Goal: Information Seeking & Learning: Learn about a topic

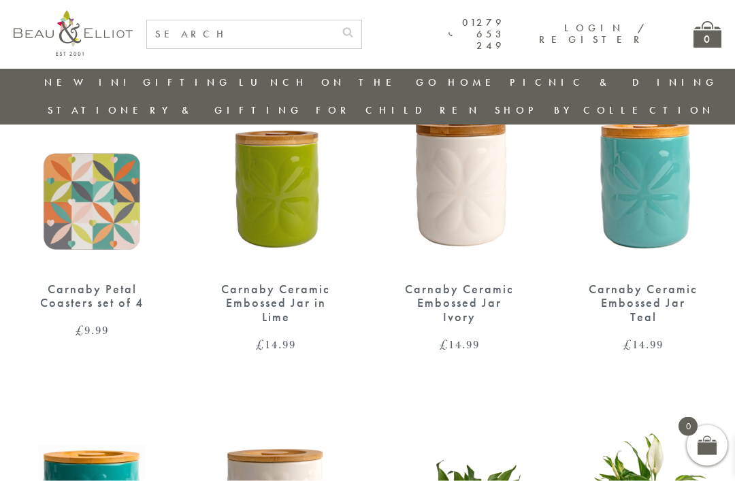
scroll to position [784, 0]
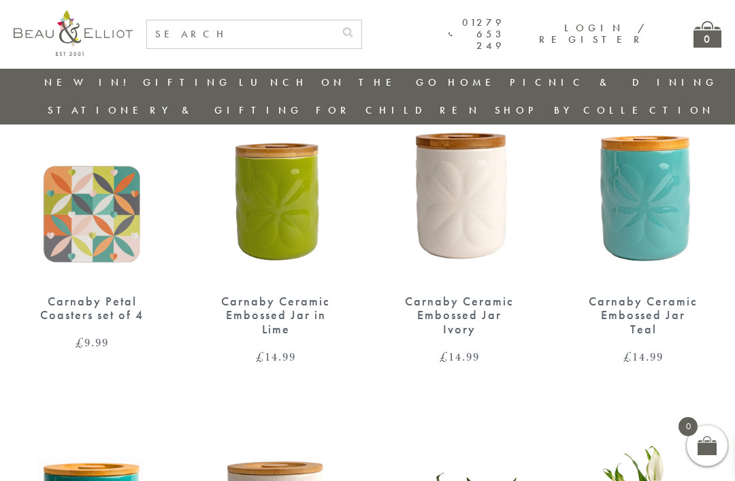
click at [44, 335] on div "Carnaby Embossed Mug – Orange £ 9.99 Carnaby Embossed Mug – Ivory £ 9.99 Carnab…" at bounding box center [367, 234] width 735 height 1693
click at [295, 295] on div "Carnaby Ceramic Embossed Jar in Lime" at bounding box center [275, 316] width 109 height 42
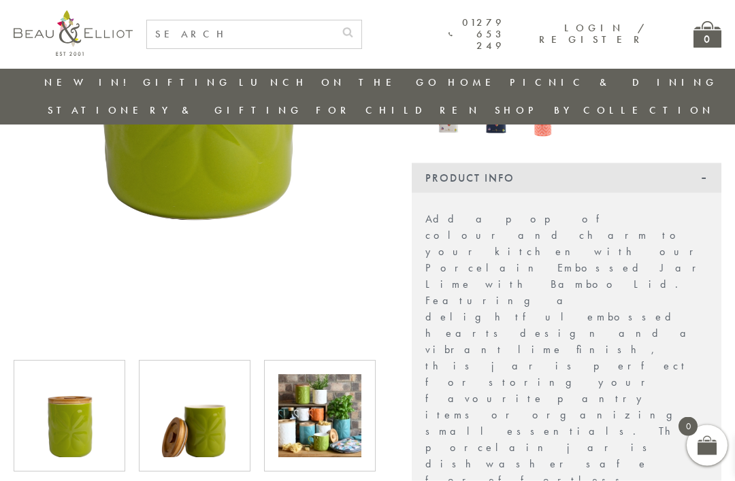
scroll to position [372, 0]
click at [24, 360] on div at bounding box center [70, 416] width 112 height 112
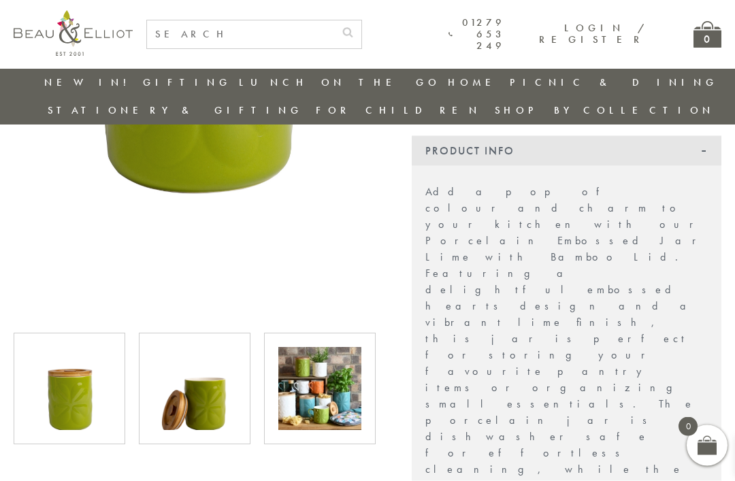
scroll to position [410, 0]
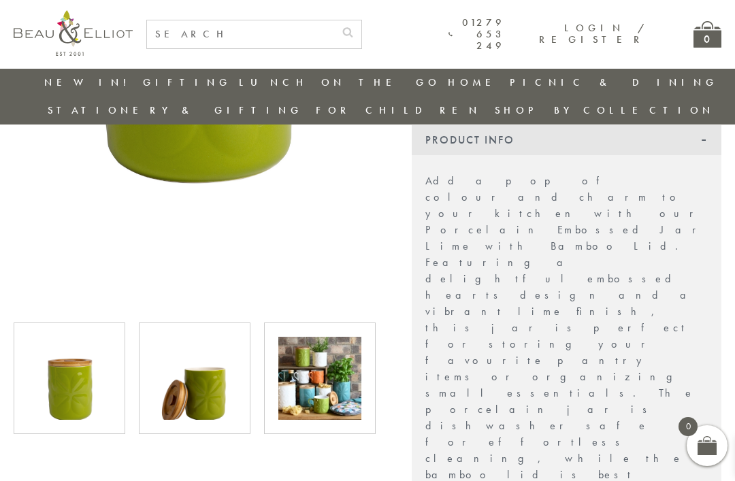
click at [325, 354] on img at bounding box center [319, 378] width 83 height 83
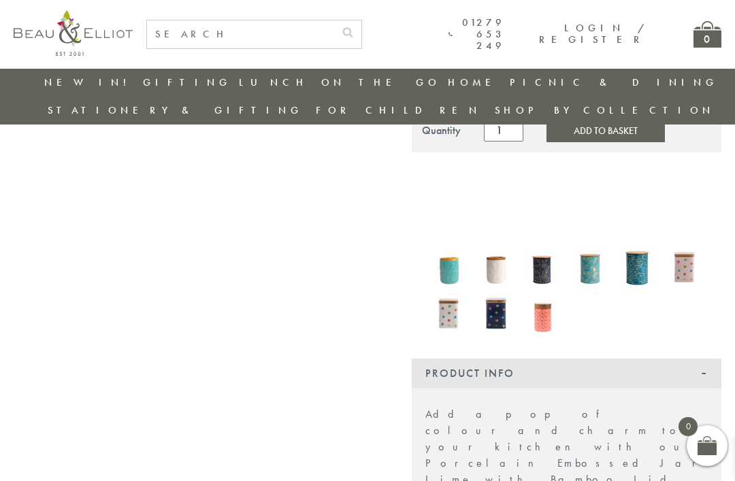
scroll to position [176, 0]
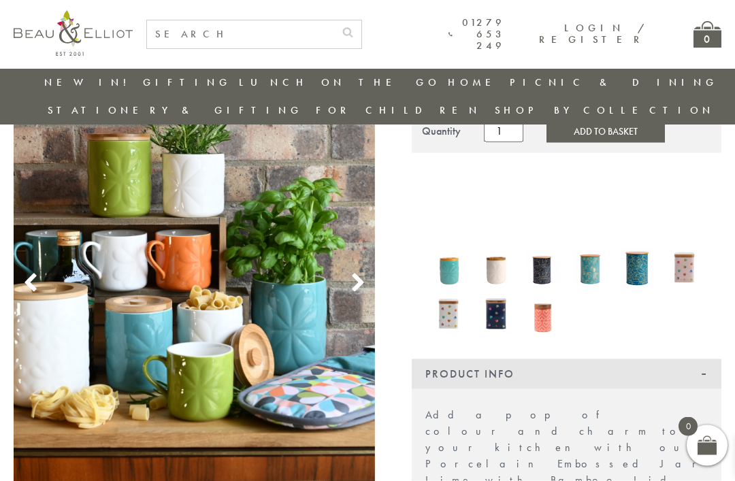
click at [353, 274] on icon at bounding box center [358, 284] width 20 height 20
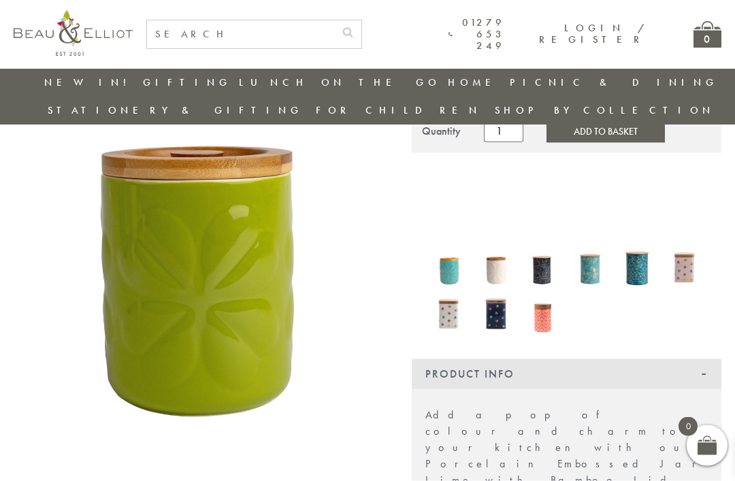
scroll to position [176, 0]
click at [364, 278] on img at bounding box center [195, 231] width 362 height 470
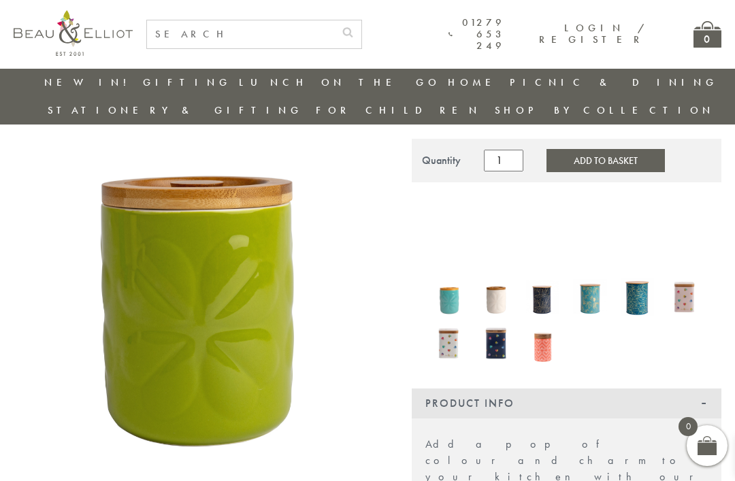
scroll to position [144, 0]
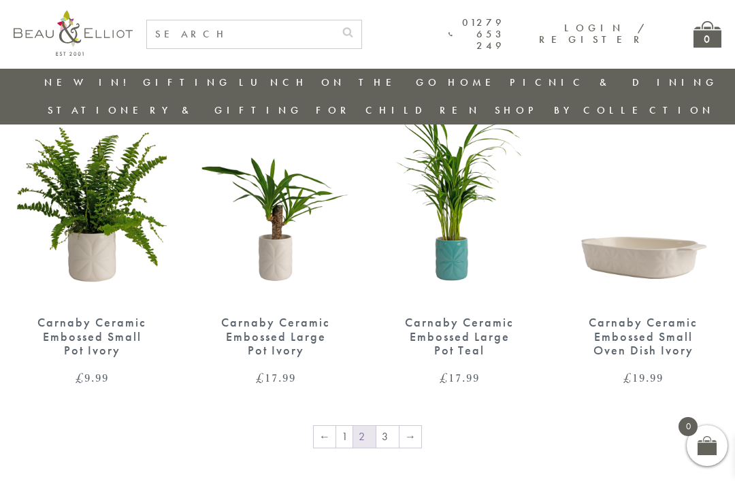
scroll to position [1442, 0]
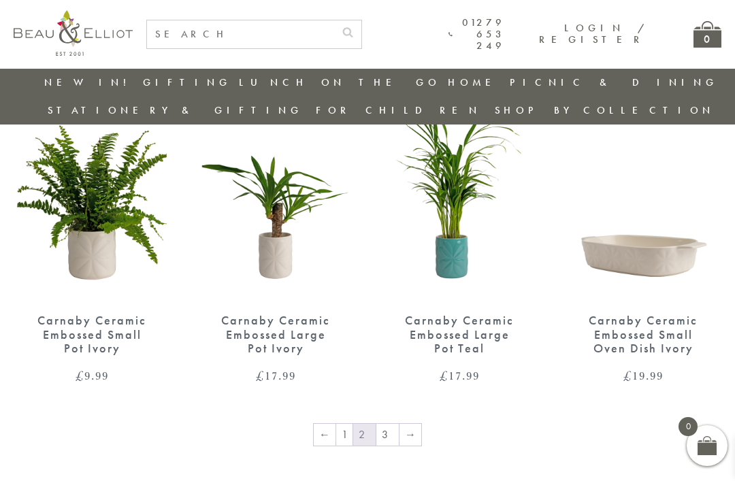
click at [353, 424] on link "1" at bounding box center [344, 435] width 16 height 22
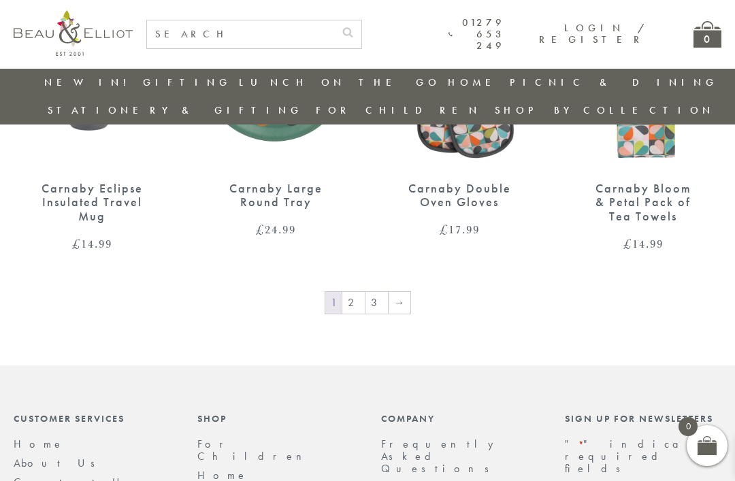
scroll to position [1621, 0]
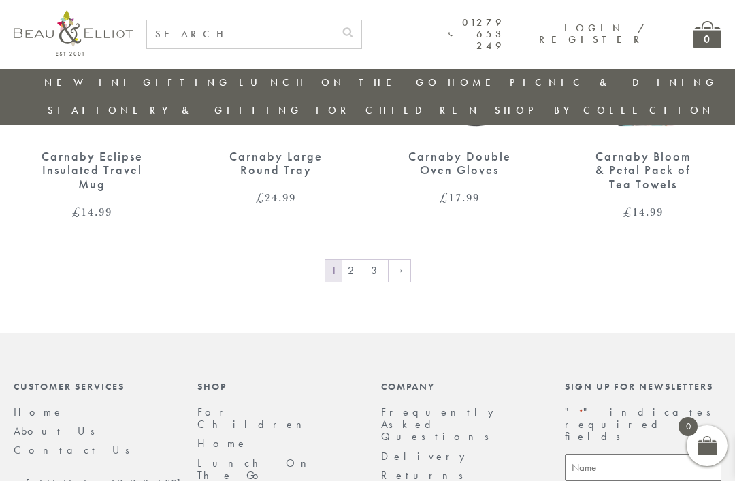
click at [359, 260] on link "2" at bounding box center [353, 271] width 22 height 22
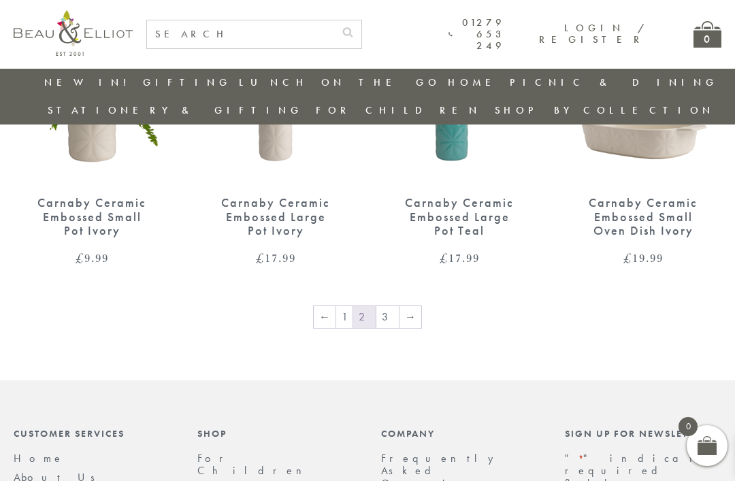
scroll to position [1572, 0]
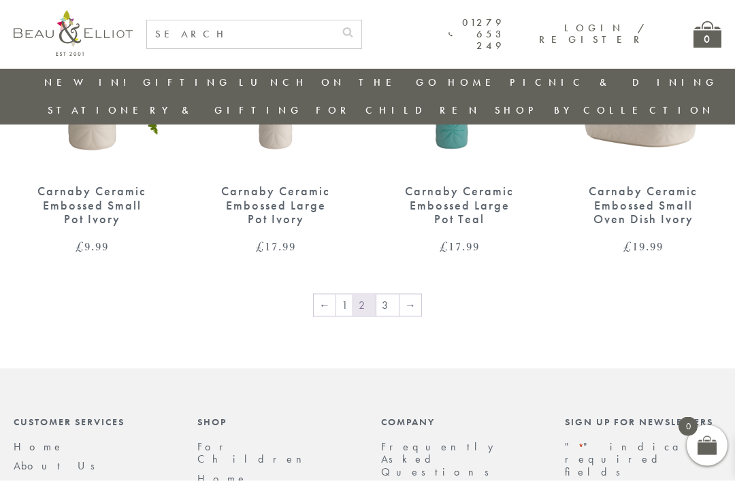
click at [411, 295] on link "→" at bounding box center [411, 306] width 22 height 22
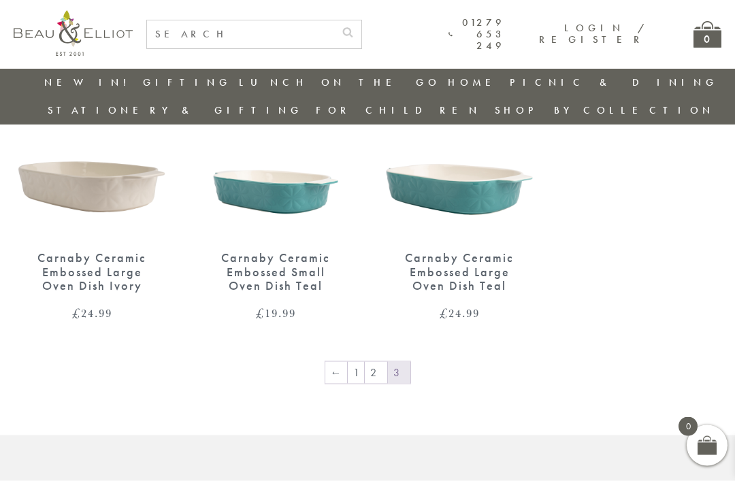
scroll to position [151, 0]
click at [364, 362] on link "1" at bounding box center [356, 373] width 16 height 22
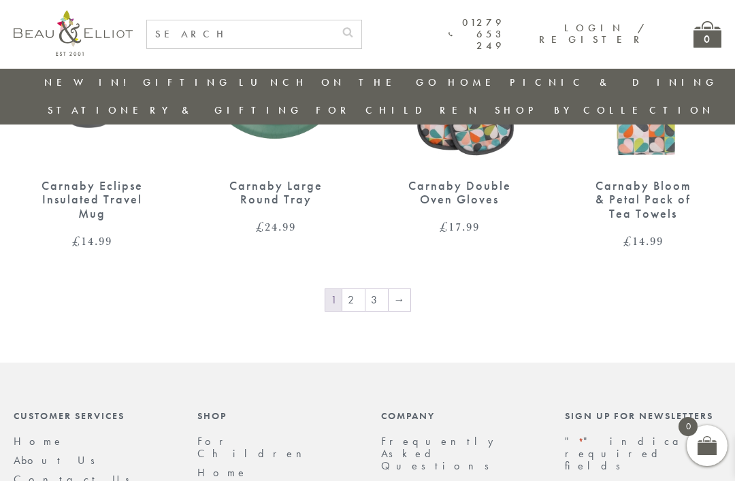
scroll to position [1591, 0]
click at [362, 290] on link "2" at bounding box center [353, 301] width 22 height 22
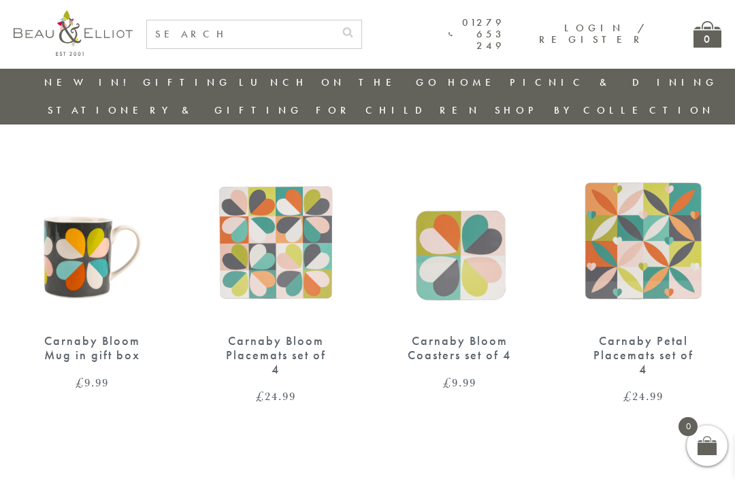
scroll to position [383, 0]
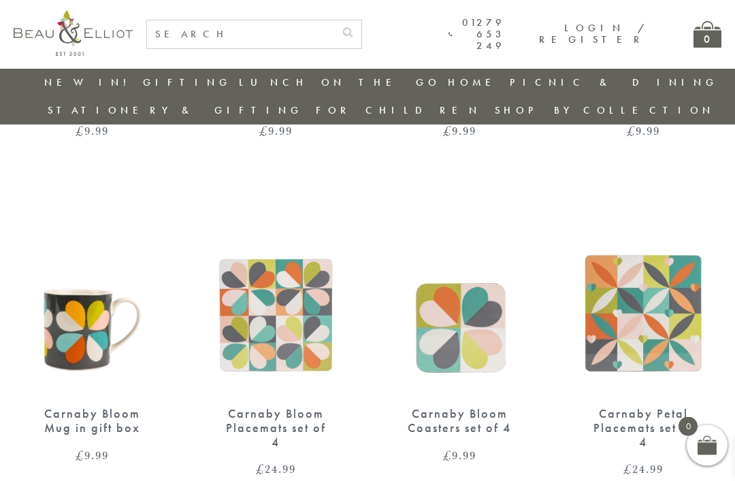
scroll to position [334, 14]
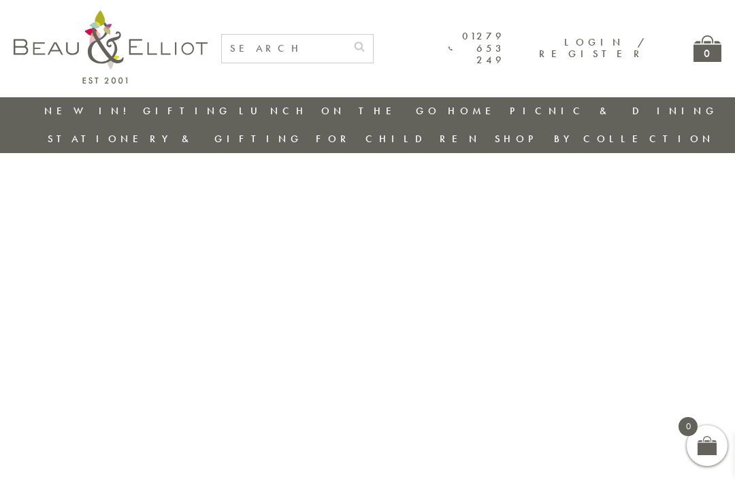
click at [214, 8] on div "01279 653 249 Login / Register 0" at bounding box center [368, 48] width 708 height 97
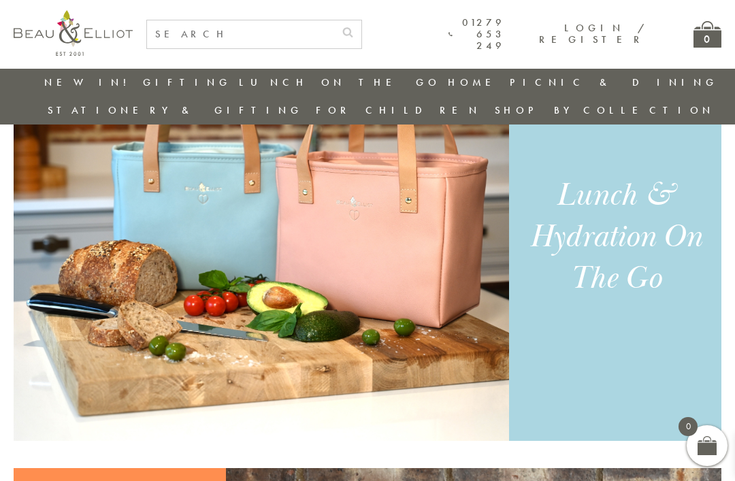
scroll to position [906, 14]
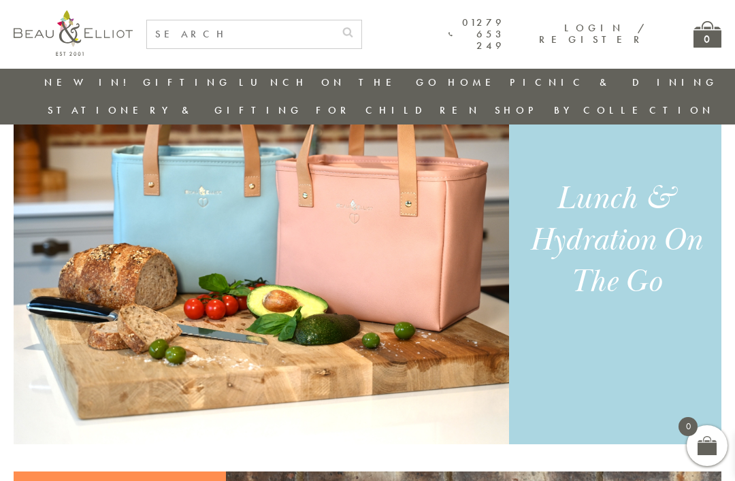
click at [628, 218] on link "Carnaby" at bounding box center [570, 224] width 123 height 12
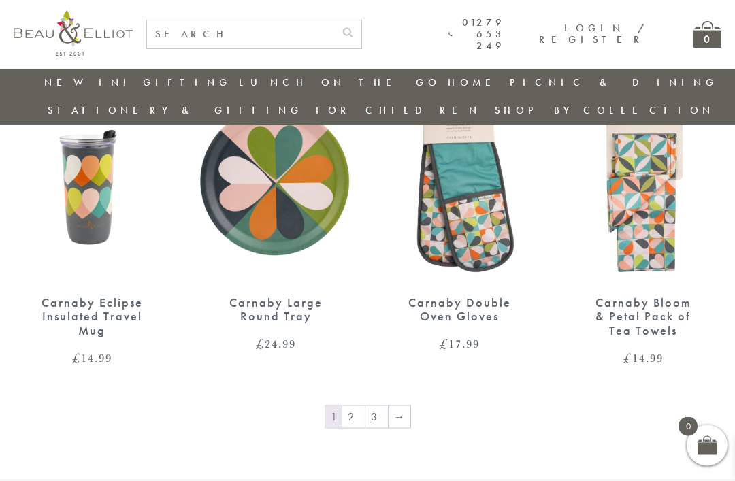
scroll to position [1466, 0]
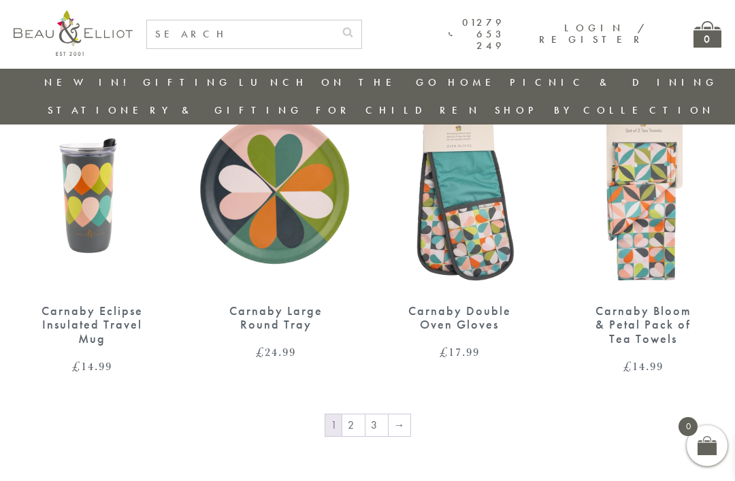
click at [365, 415] on link "2" at bounding box center [353, 426] width 22 height 22
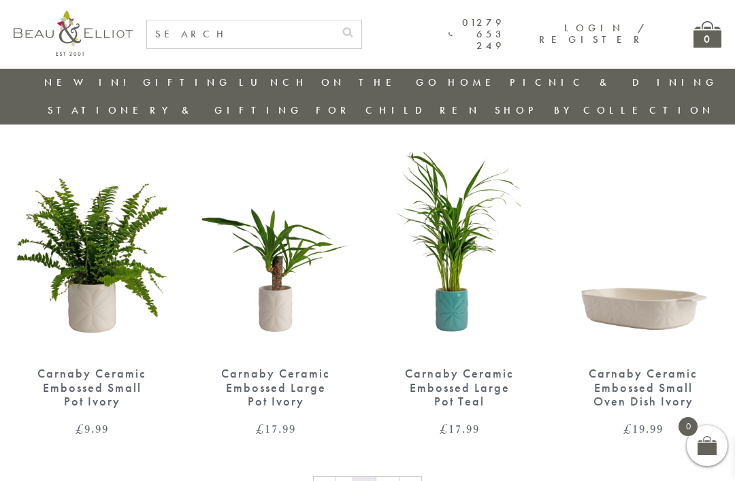
scroll to position [1435, 0]
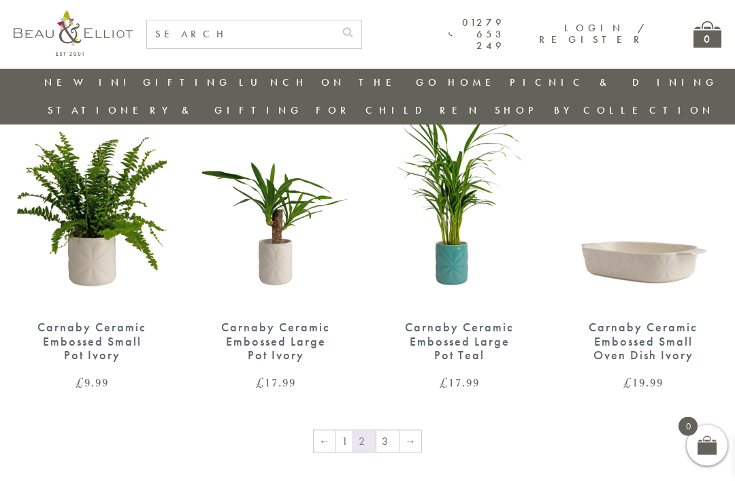
click at [400, 431] on link "→" at bounding box center [411, 442] width 22 height 22
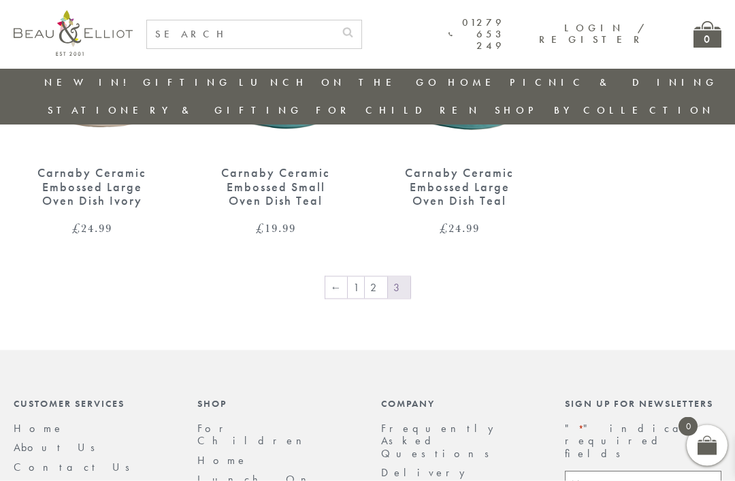
scroll to position [238, 0]
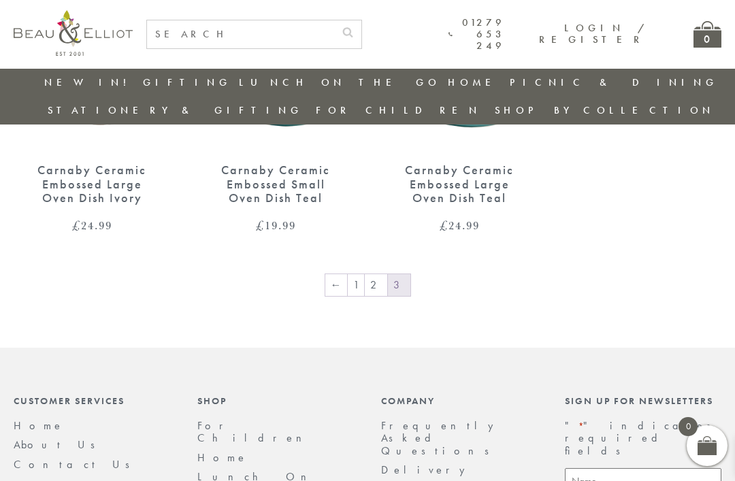
click at [361, 274] on link "1" at bounding box center [356, 285] width 16 height 22
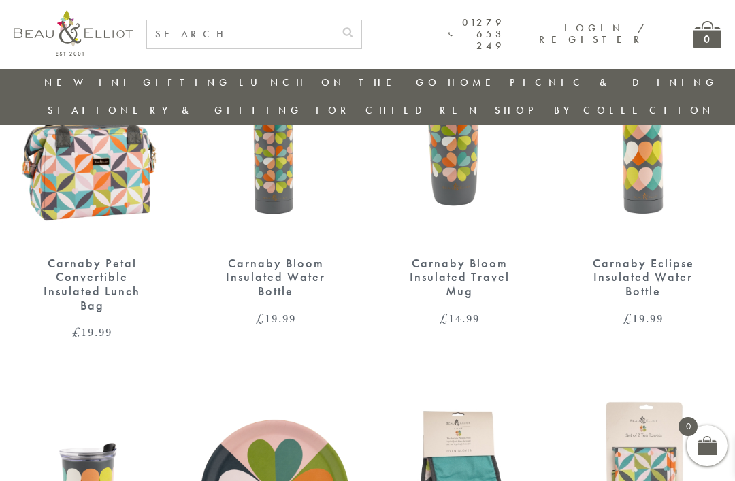
scroll to position [1154, 0]
